Goal: Contribute content: Add original content to the website for others to see

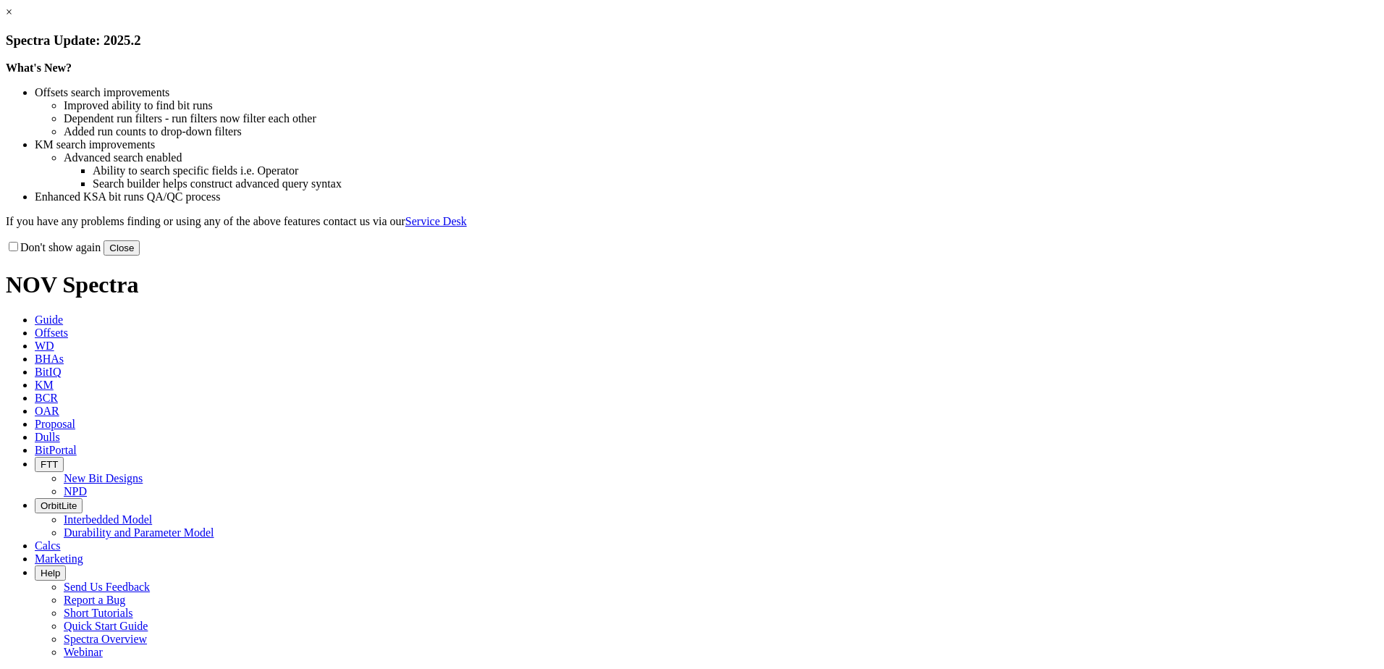
click at [140, 255] on button "Close" at bounding box center [121, 247] width 36 height 15
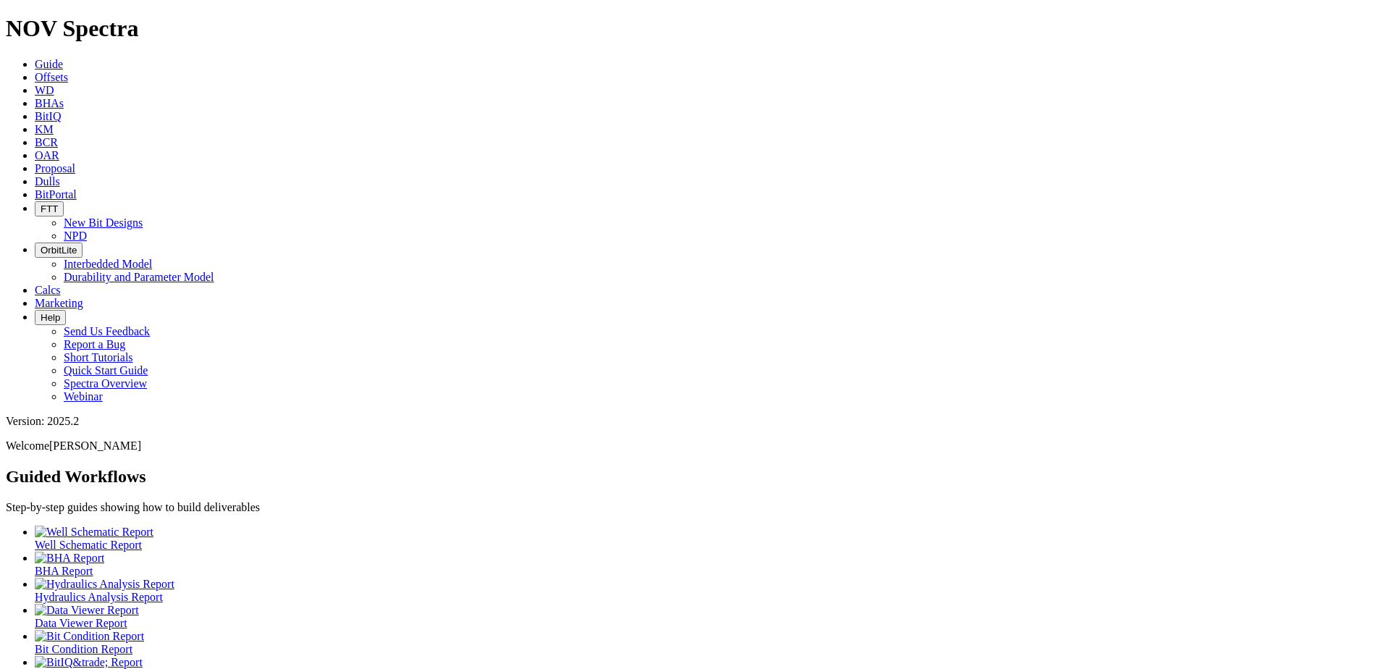
click at [68, 71] on link "Offsets" at bounding box center [51, 77] width 33 height 12
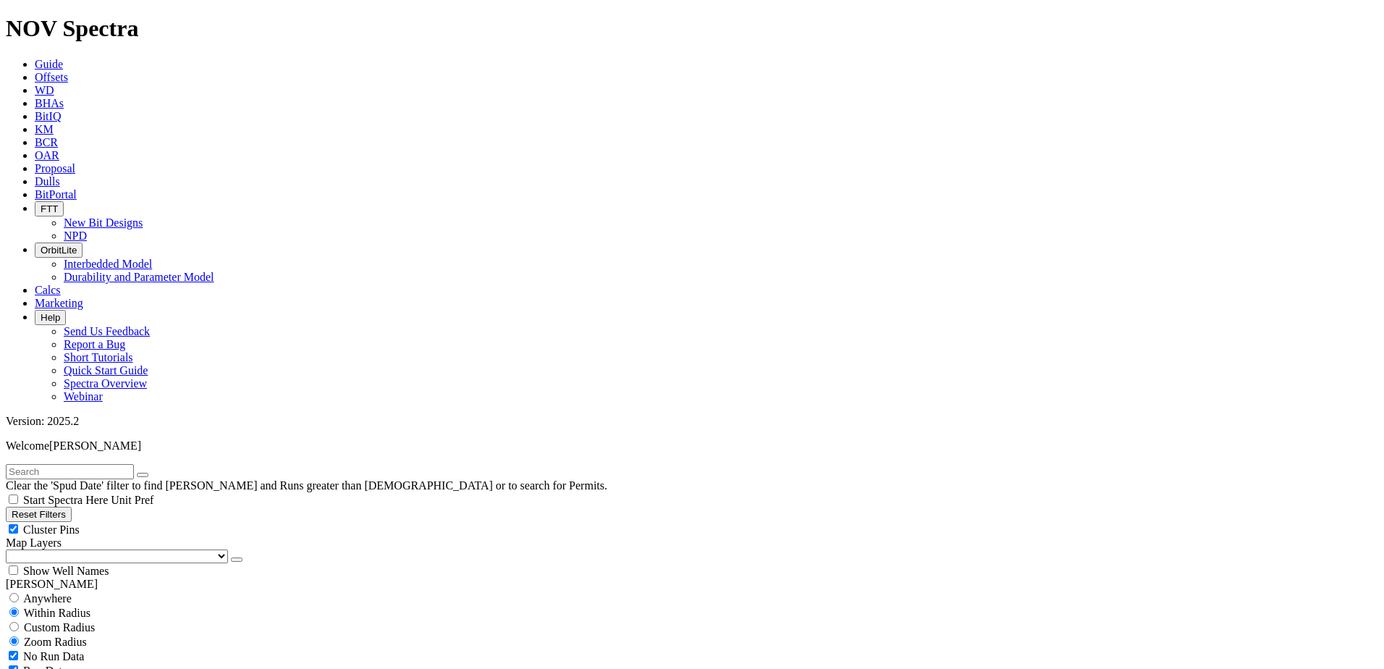
click at [35, 175] on icon at bounding box center [35, 181] width 0 height 12
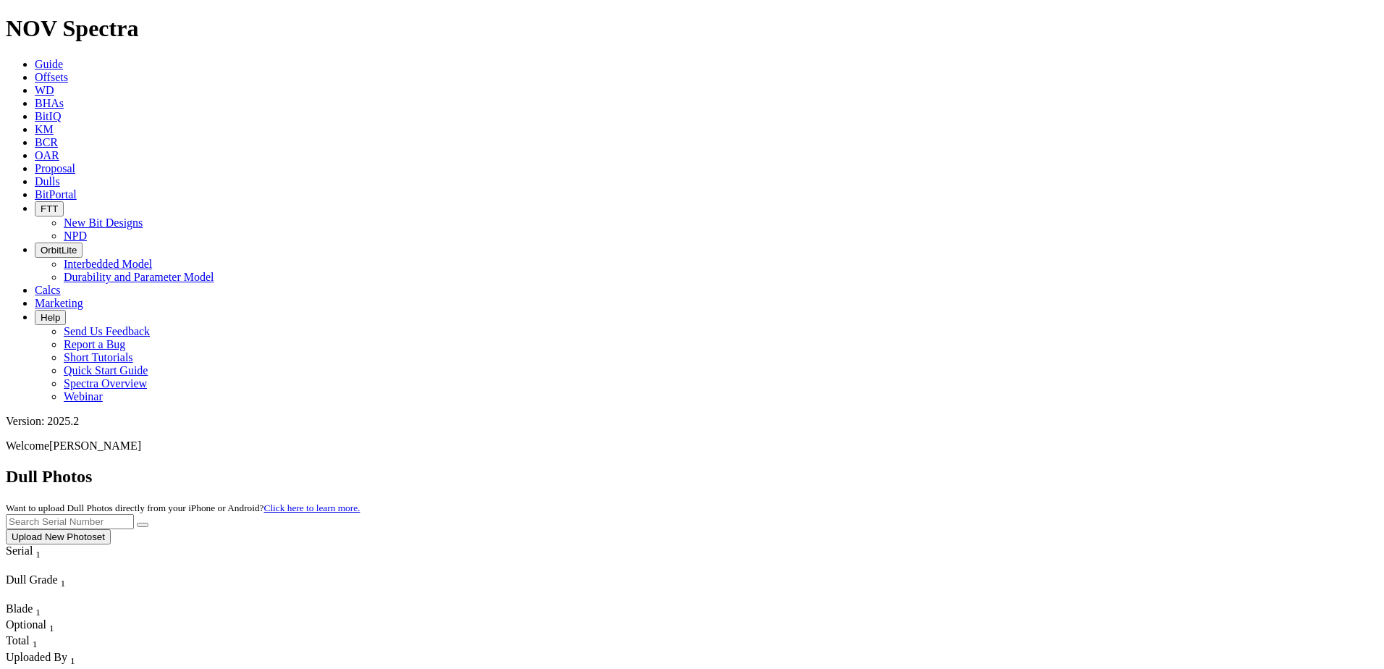
click at [134, 514] on input "text" at bounding box center [70, 521] width 128 height 15
paste input "A320536"
type input "A320536"
click at [143, 525] on icon "submit" at bounding box center [143, 525] width 0 height 0
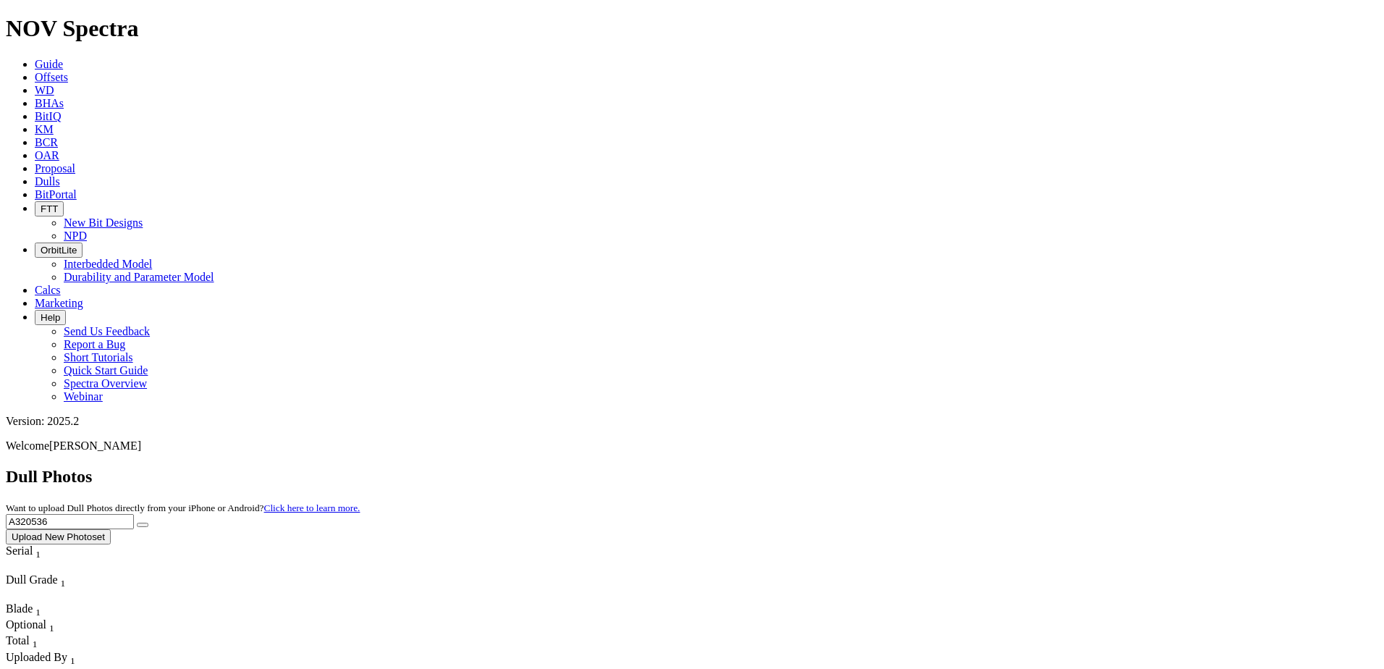
click at [134, 514] on input "A320536" at bounding box center [70, 521] width 128 height 15
click at [111, 529] on button "Upload New Photoset" at bounding box center [58, 536] width 105 height 15
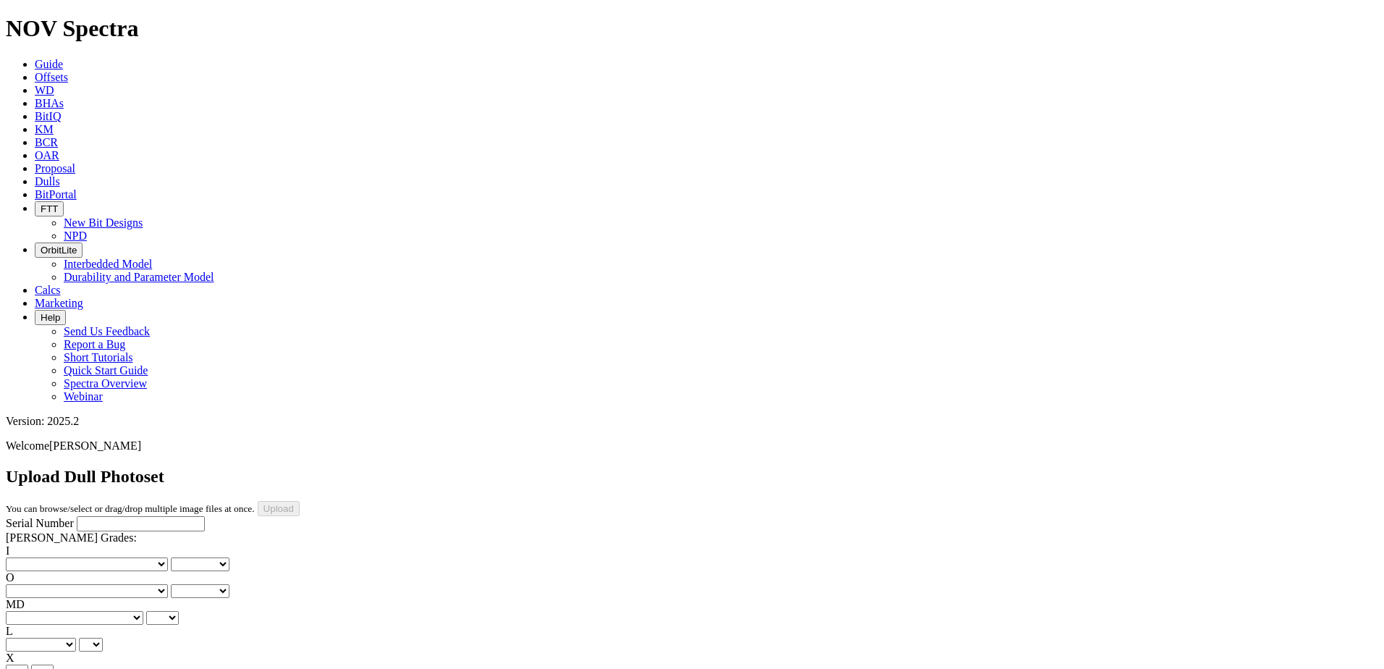
click at [77, 516] on input "Serial Number" at bounding box center [141, 523] width 128 height 15
paste input "A320536"
type input "A320536"
click at [51, 557] on select "No lost, worn or damaged cutters 0 1 2 3 4 5 6 7 8 No diamond table left on any…" at bounding box center [87, 564] width 162 height 14
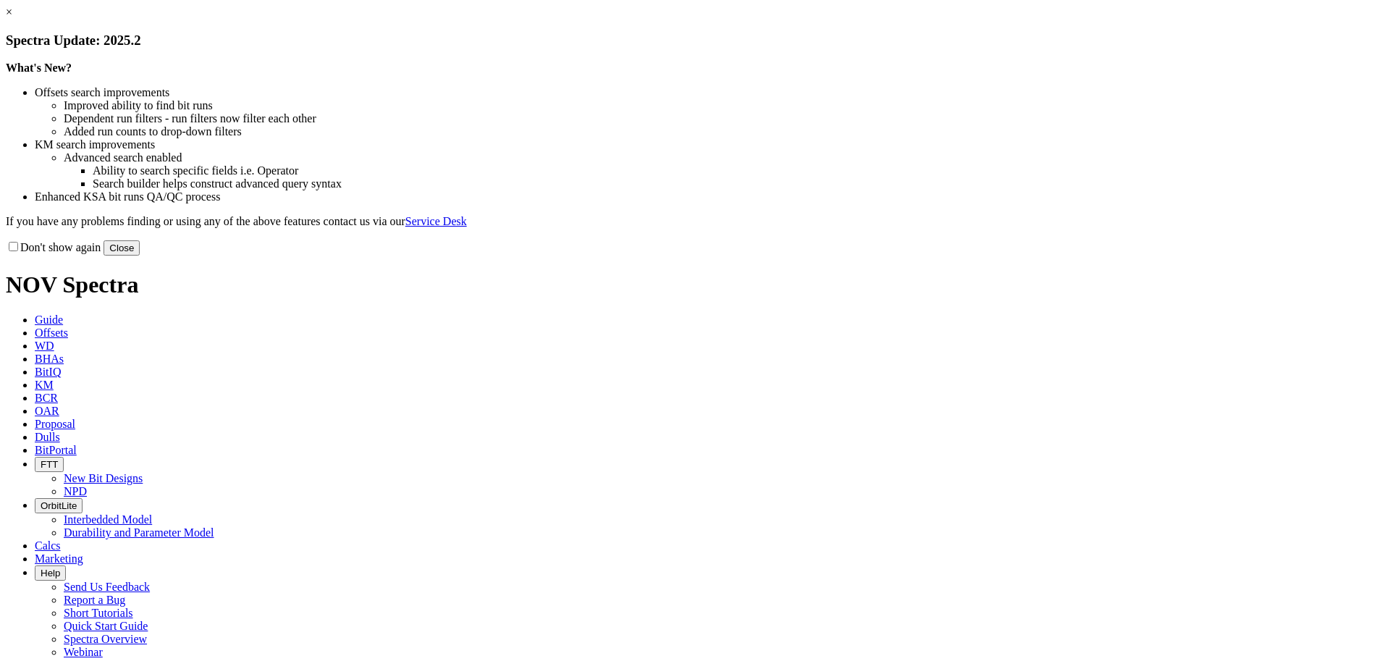
click at [140, 255] on button "Close" at bounding box center [121, 247] width 36 height 15
